Goal: Use online tool/utility: Utilize a website feature to perform a specific function

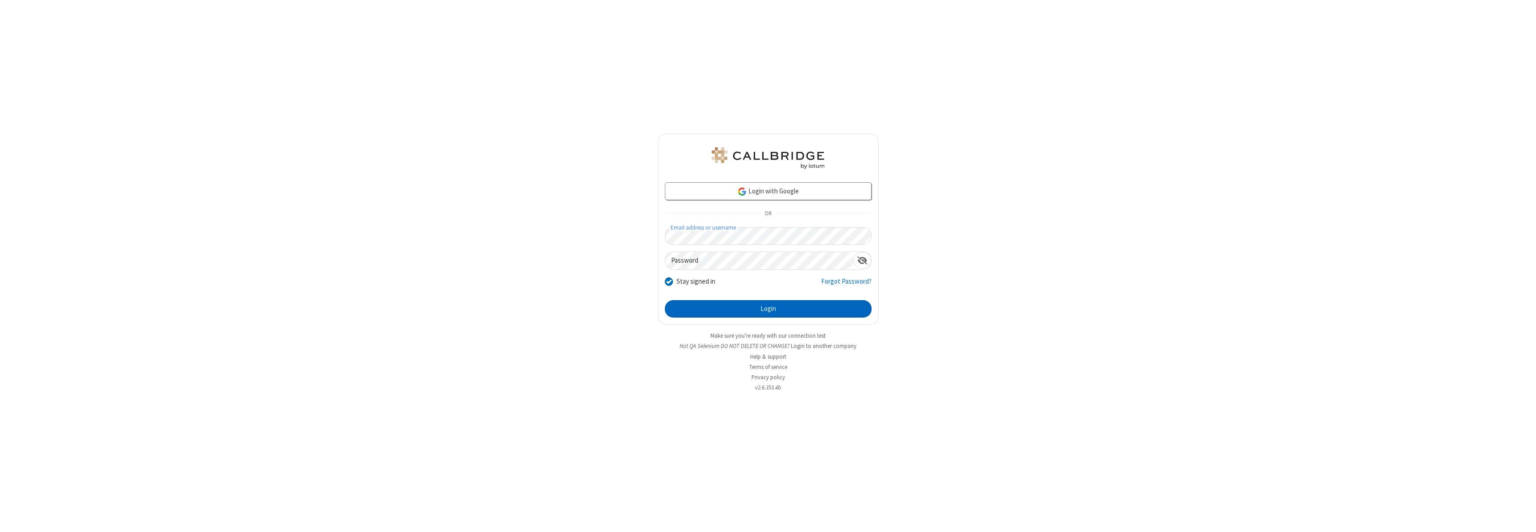
click at [768, 309] on button "Login" at bounding box center [768, 309] width 207 height 18
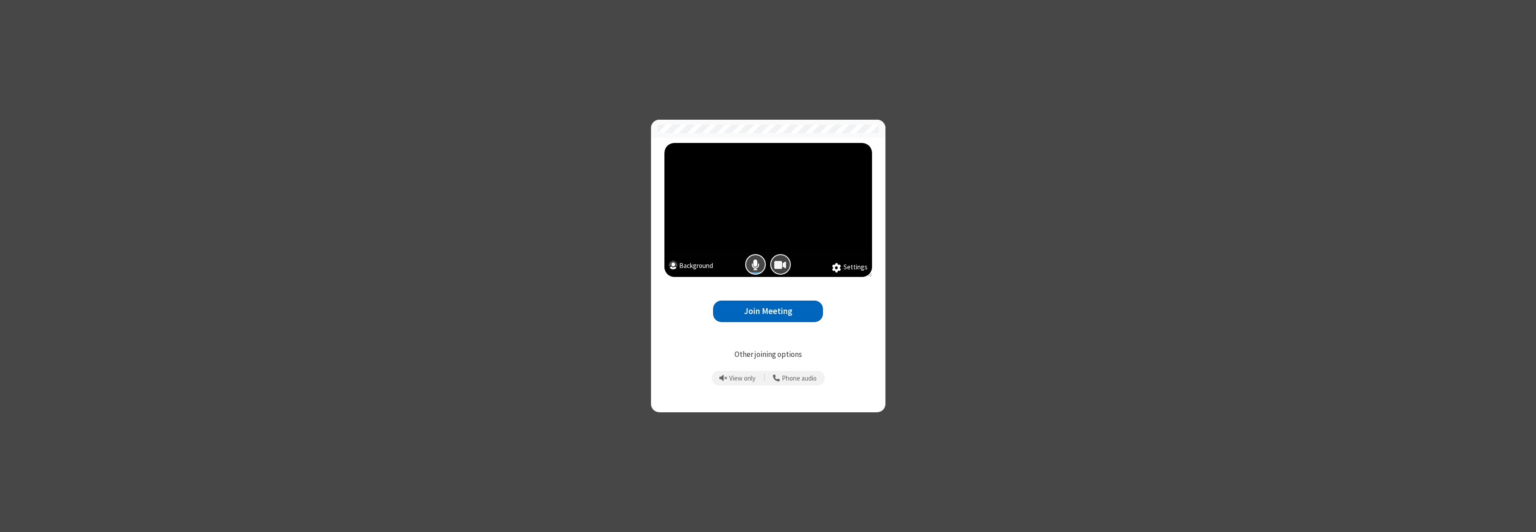
click at [780, 264] on span "Camera is on" at bounding box center [780, 264] width 12 height 13
click at [768, 311] on button "Join Meeting" at bounding box center [768, 312] width 110 height 22
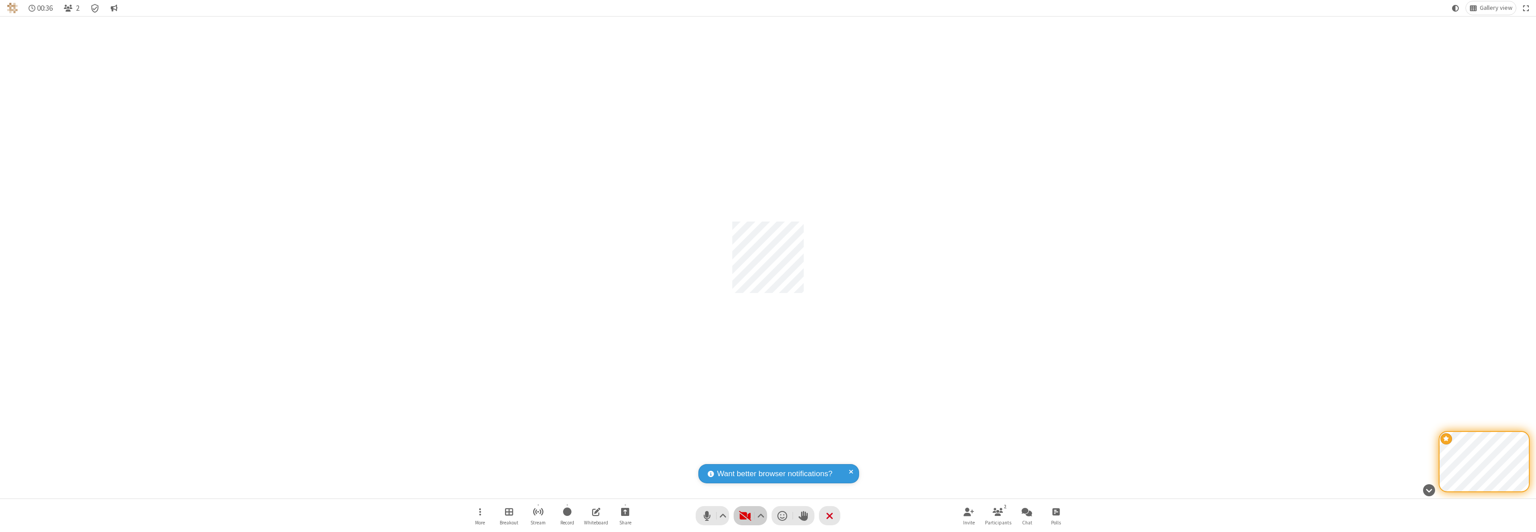
click at [750, 515] on span "Start video (⌘+Shift+V)" at bounding box center [744, 515] width 13 height 13
